Goal: Information Seeking & Learning: Learn about a topic

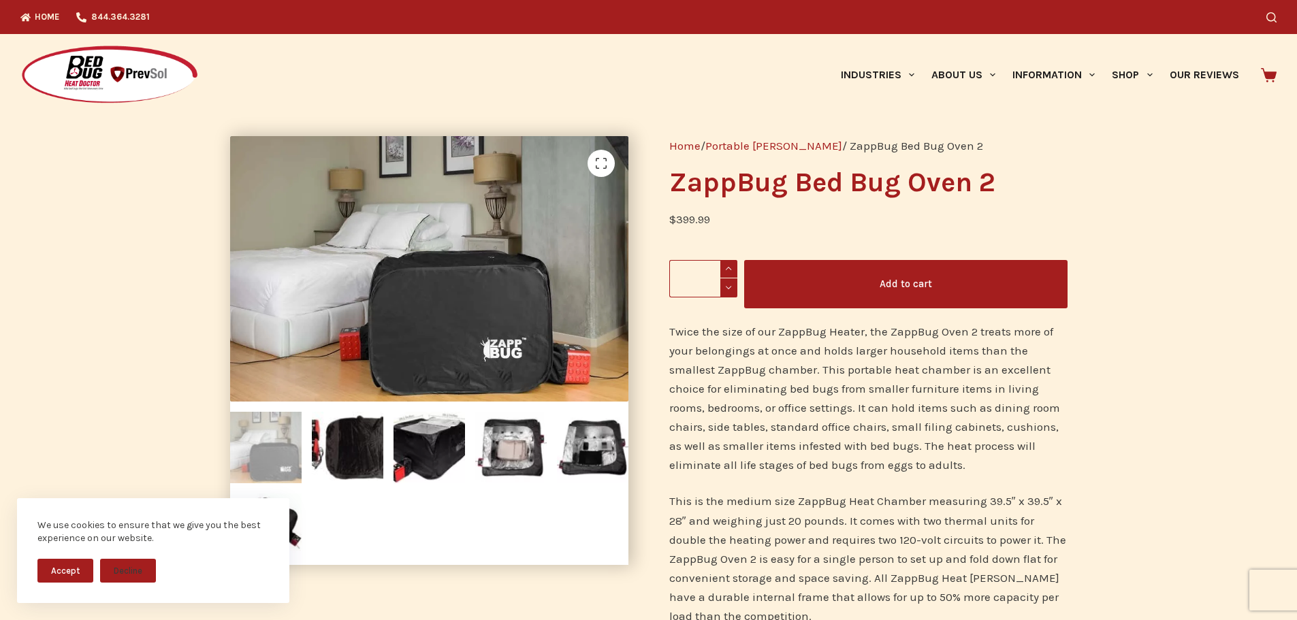
click at [728, 140] on link "Portable [PERSON_NAME]" at bounding box center [774, 146] width 137 height 14
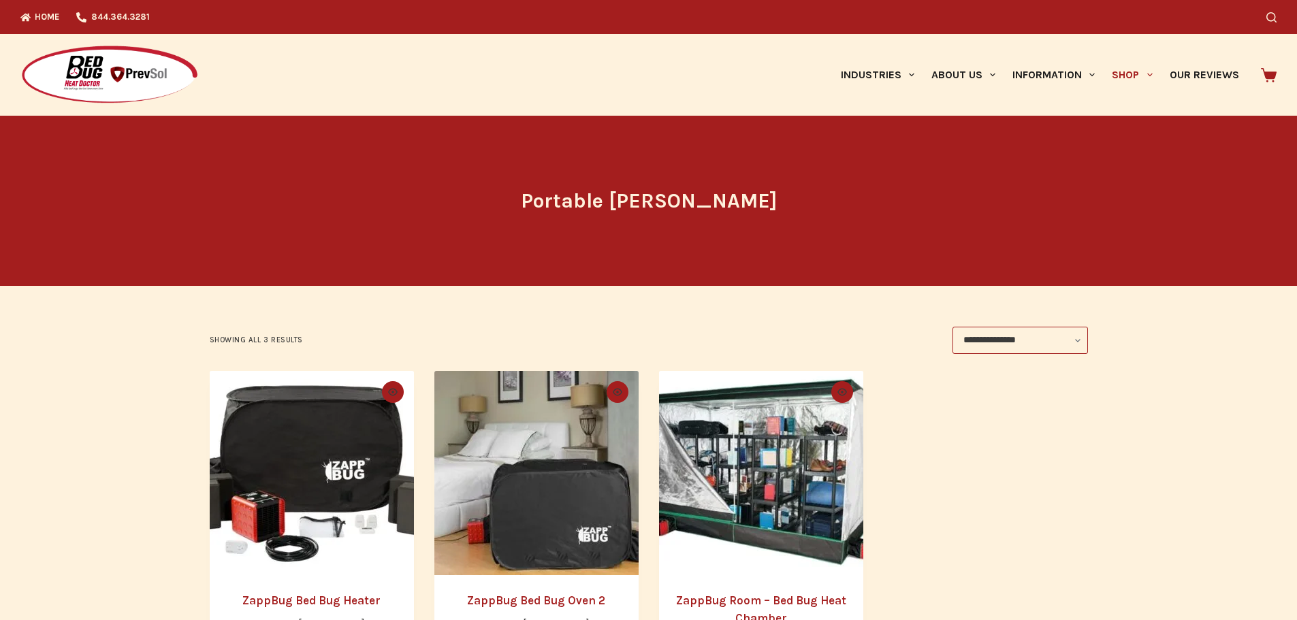
click at [763, 469] on img "ZappBug Room - Bed Bug Heat Chamber" at bounding box center [761, 473] width 204 height 204
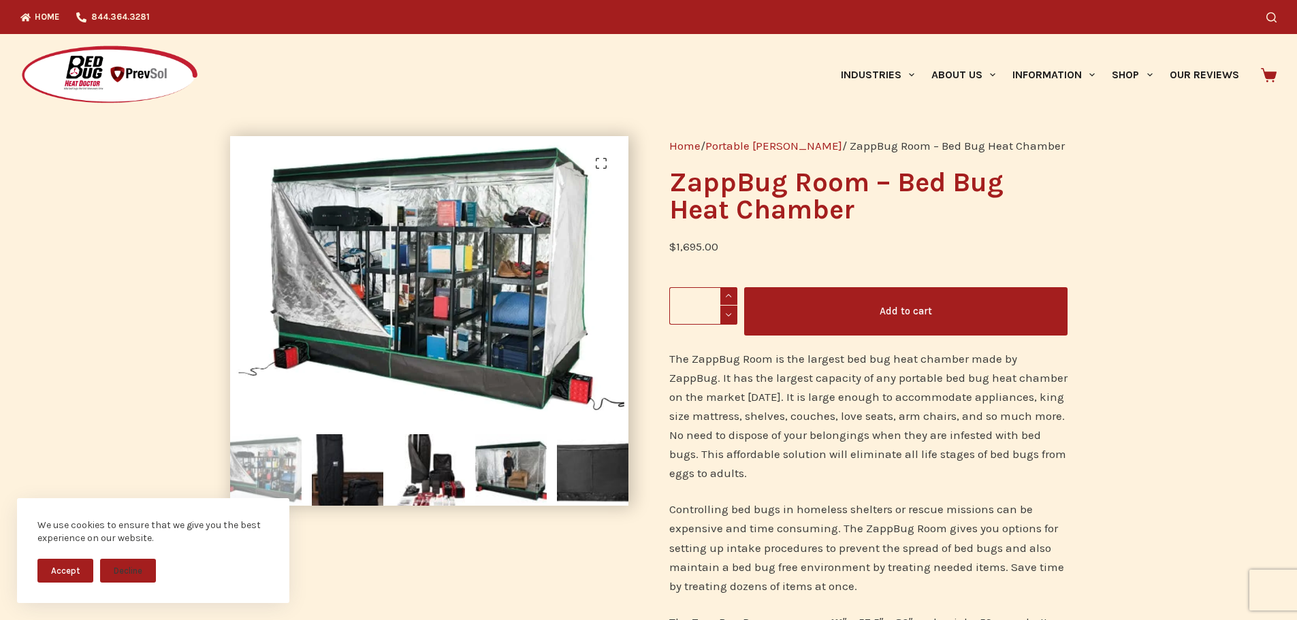
drag, startPoint x: 1022, startPoint y: 192, endPoint x: 1037, endPoint y: 110, distance: 83.8
click at [1024, 184] on h1 "ZappBug Room – Bed Bug Heat Chamber" at bounding box center [868, 196] width 398 height 54
